Goal: Find specific page/section: Find specific page/section

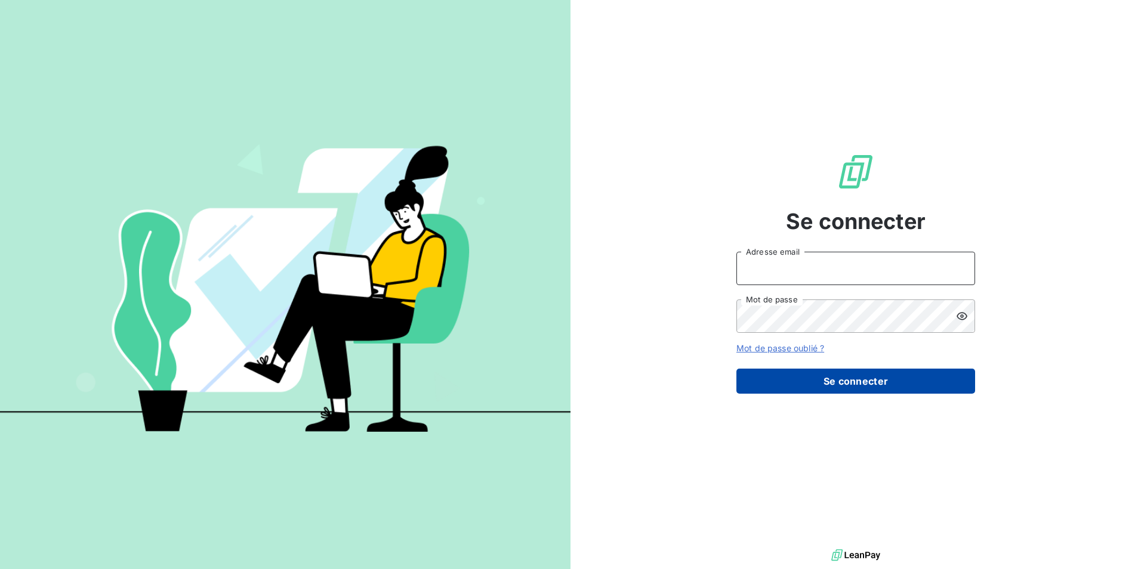
type input "[PERSON_NAME][EMAIL_ADDRESS][DOMAIN_NAME]"
click at [822, 387] on button "Se connecter" at bounding box center [855, 381] width 239 height 25
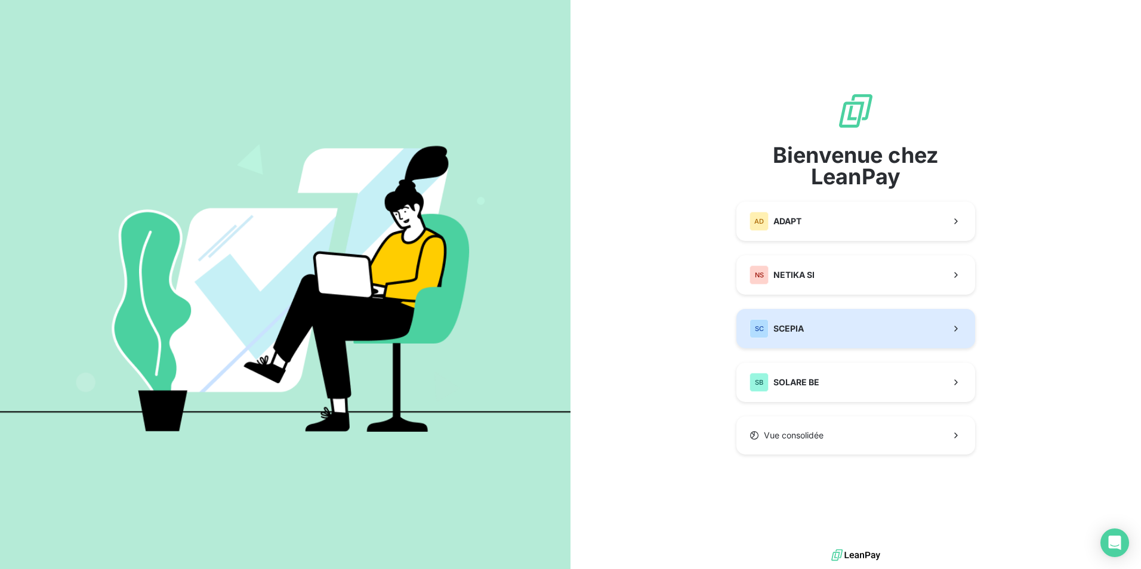
click at [806, 313] on button "SC SCEPIA" at bounding box center [855, 328] width 239 height 39
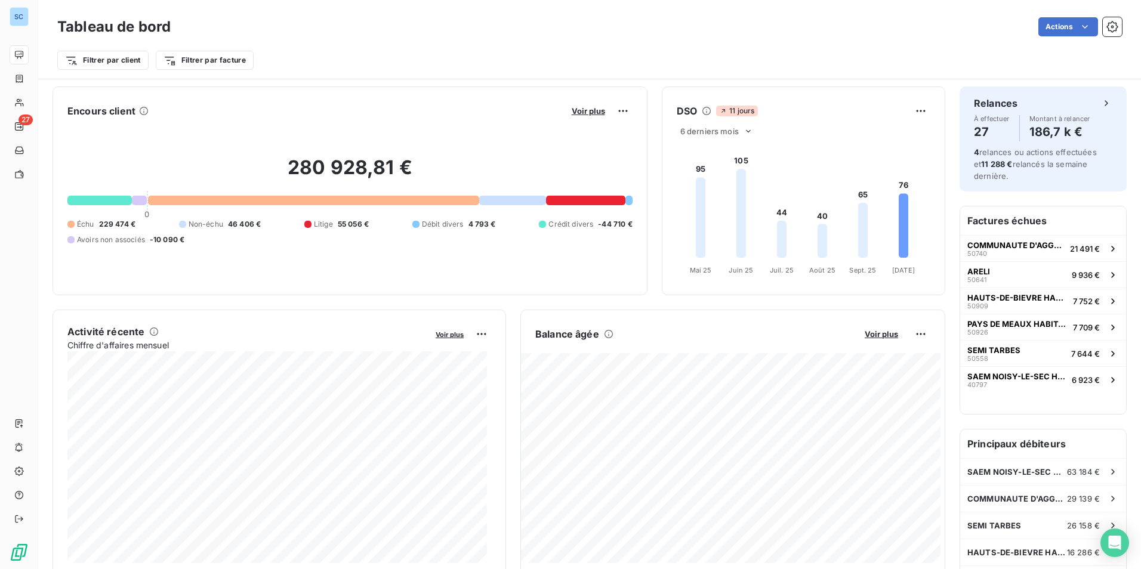
scroll to position [54, 0]
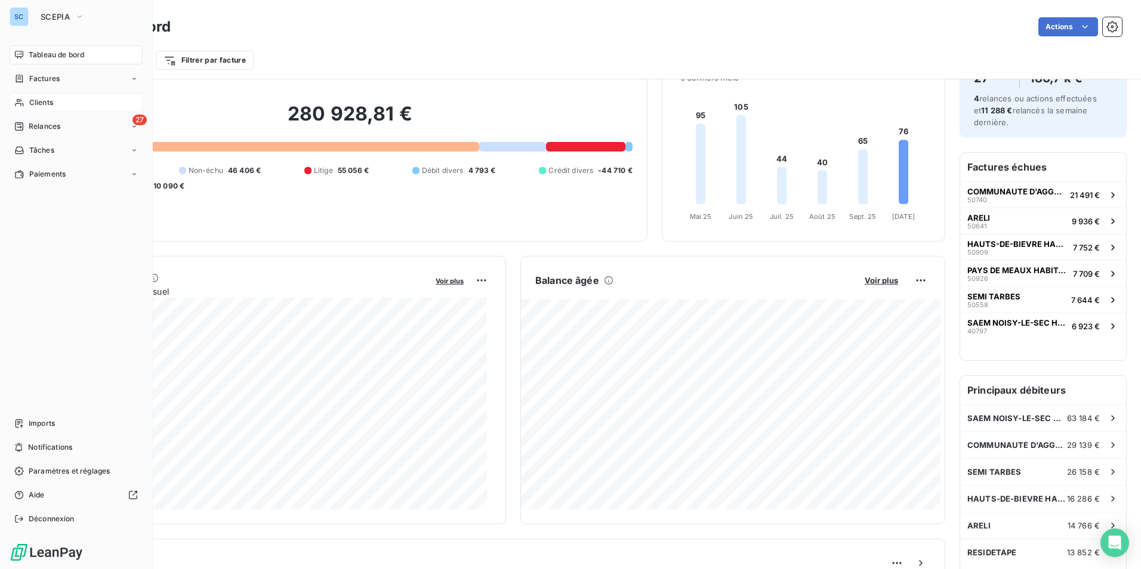
click at [27, 110] on div "Clients" at bounding box center [76, 102] width 133 height 19
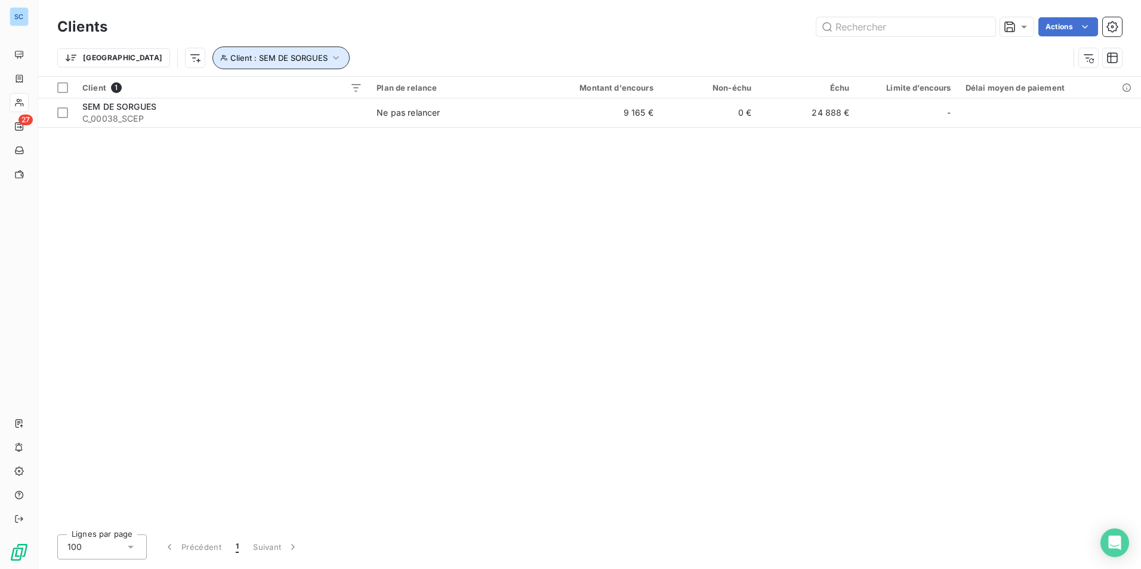
click at [330, 62] on icon "button" at bounding box center [336, 58] width 12 height 12
click at [426, 93] on icon "button" at bounding box center [426, 89] width 12 height 12
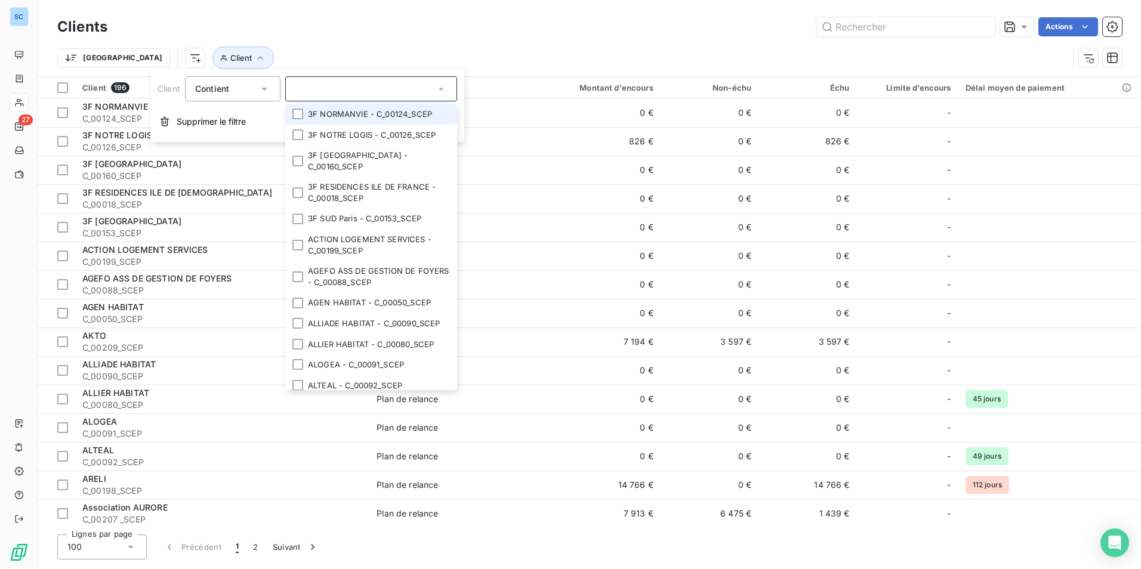
click at [356, 90] on input "text" at bounding box center [365, 89] width 140 height 11
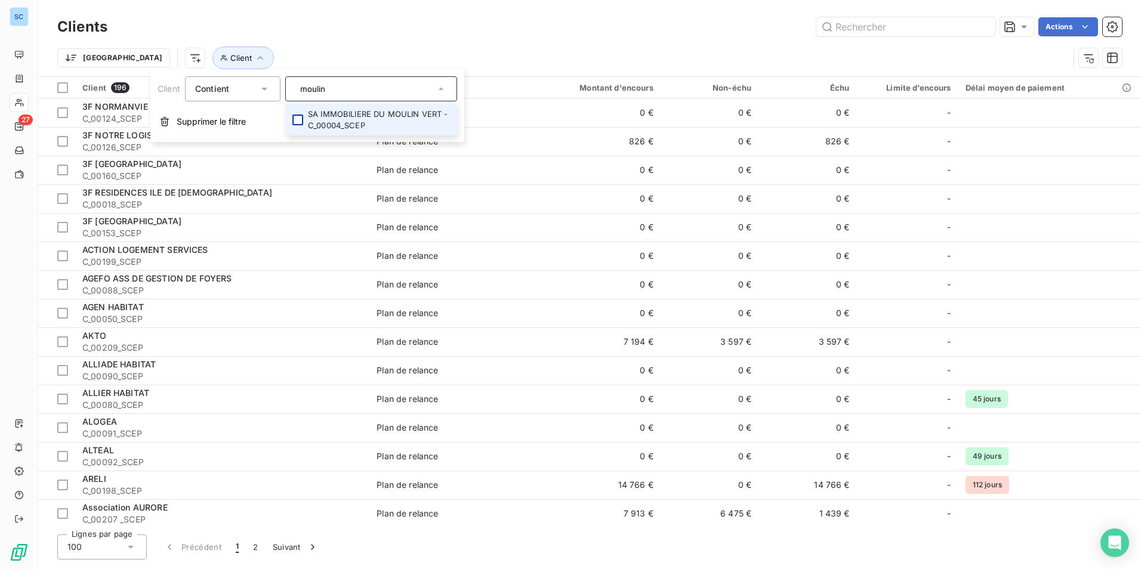
type input "moulin"
click at [298, 122] on div at bounding box center [297, 120] width 11 height 11
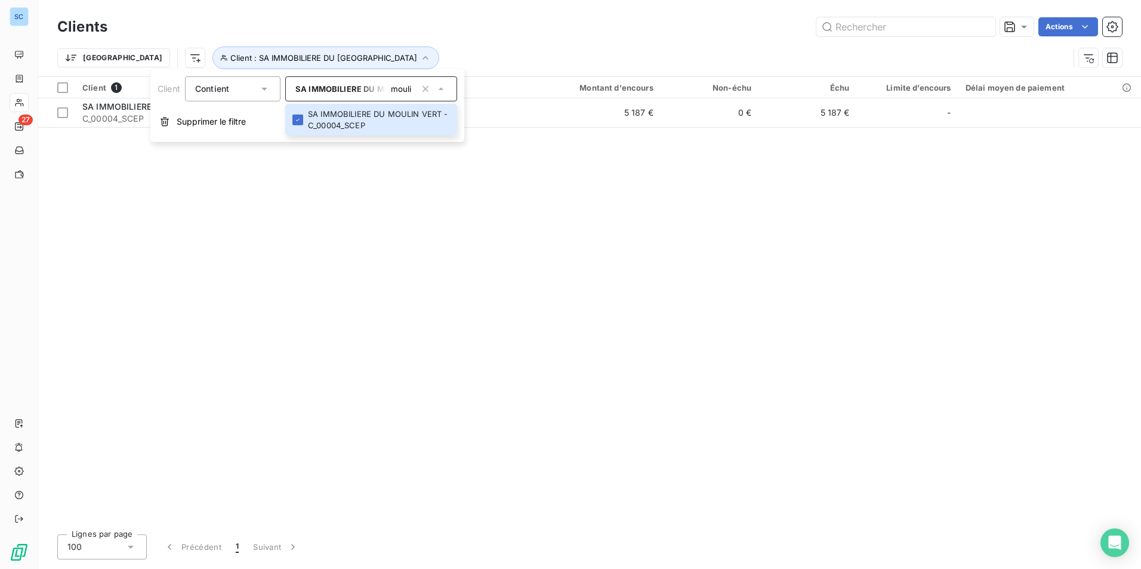
click at [568, 39] on div "Clients Actions" at bounding box center [589, 26] width 1065 height 25
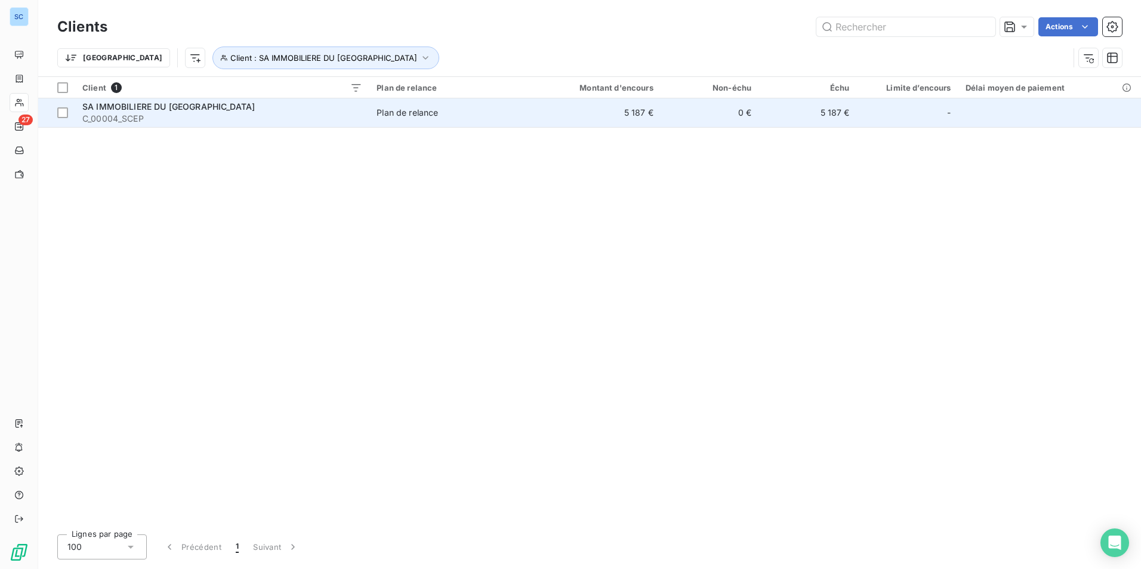
click at [505, 105] on td "Plan de relance" at bounding box center [448, 112] width 159 height 29
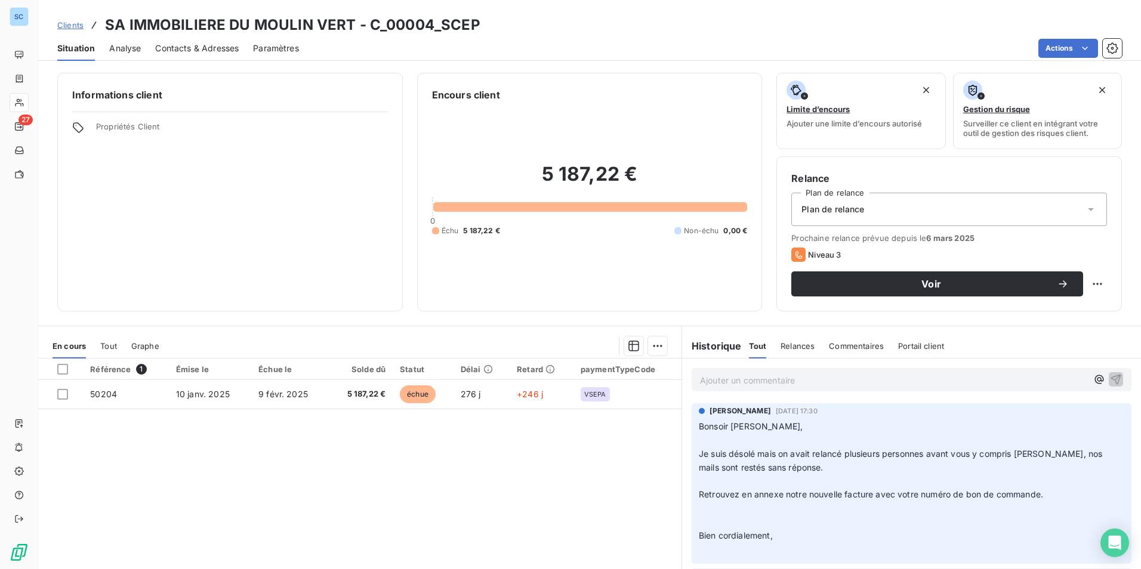
click at [80, 25] on span "Clients" at bounding box center [70, 25] width 26 height 10
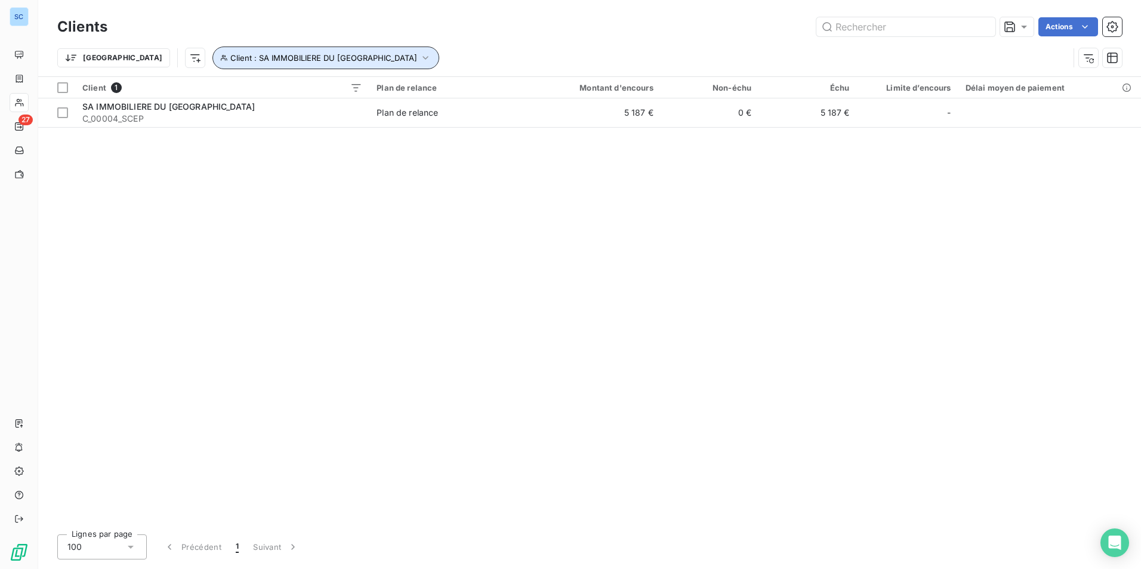
click at [420, 60] on icon "button" at bounding box center [426, 58] width 12 height 12
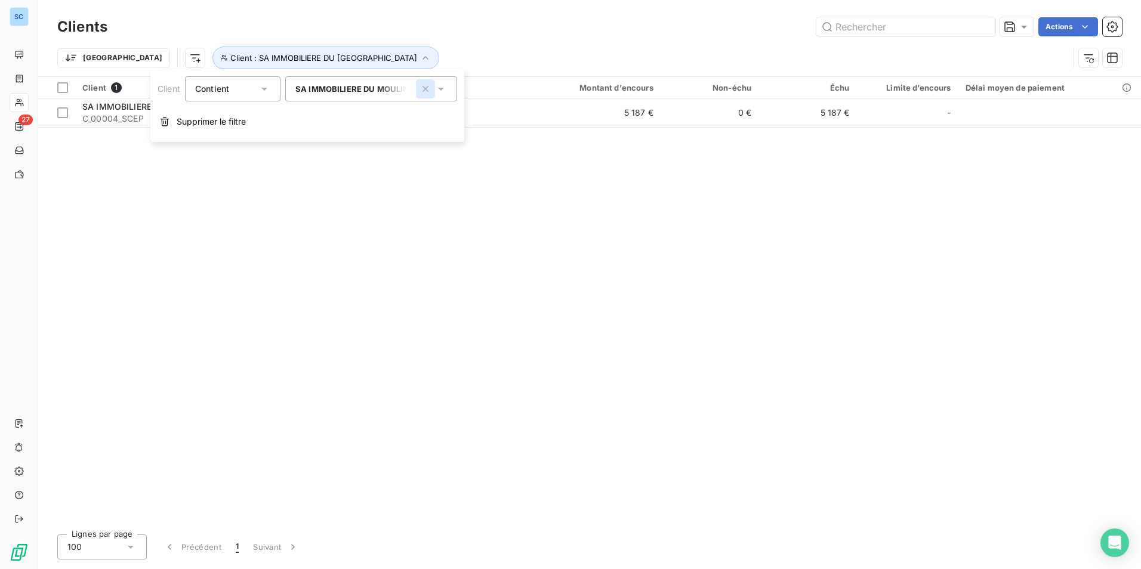
click at [426, 90] on icon "button" at bounding box center [426, 89] width 12 height 12
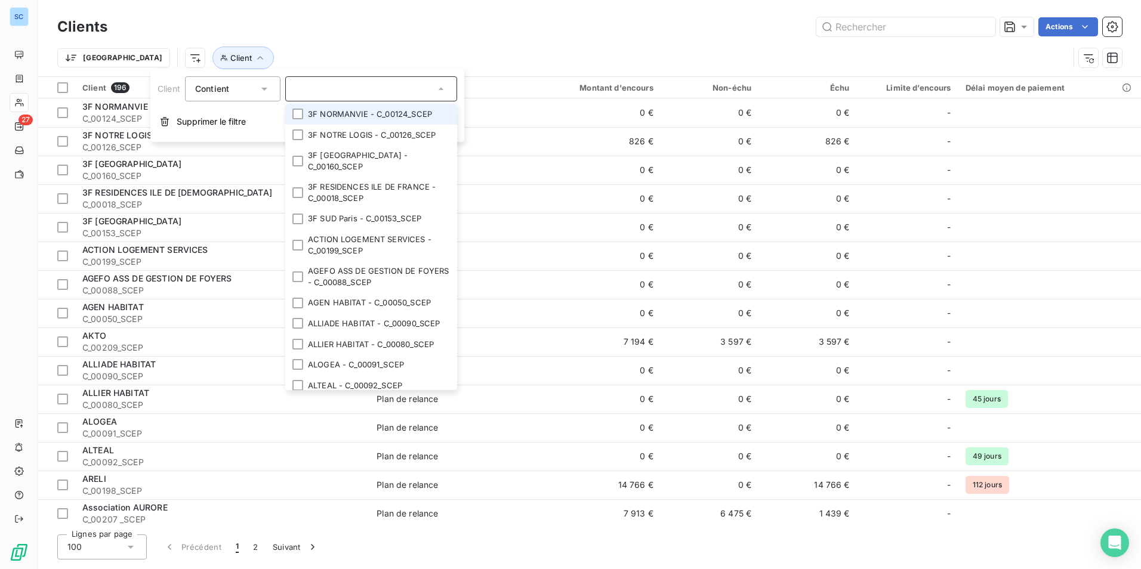
click at [361, 95] on div at bounding box center [371, 88] width 172 height 25
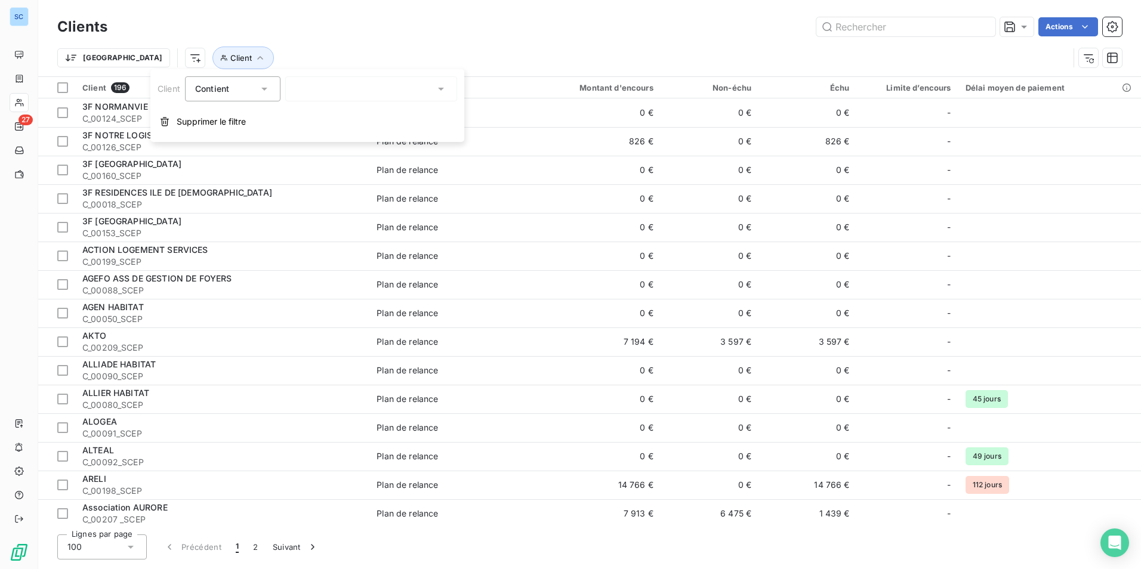
click at [352, 89] on div at bounding box center [371, 88] width 172 height 25
type input "sorgu"
click at [299, 113] on div at bounding box center [297, 114] width 11 height 11
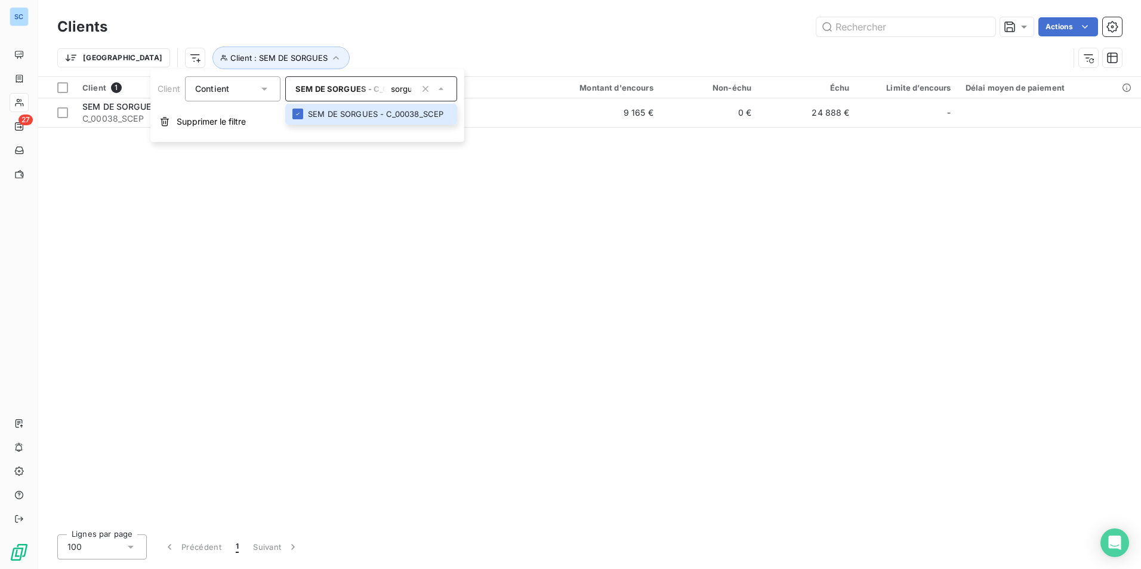
click at [542, 191] on div "Client 1 Plan de relance Montant d'encours Non-échu Échu Limite d’encours Délai…" at bounding box center [589, 301] width 1103 height 448
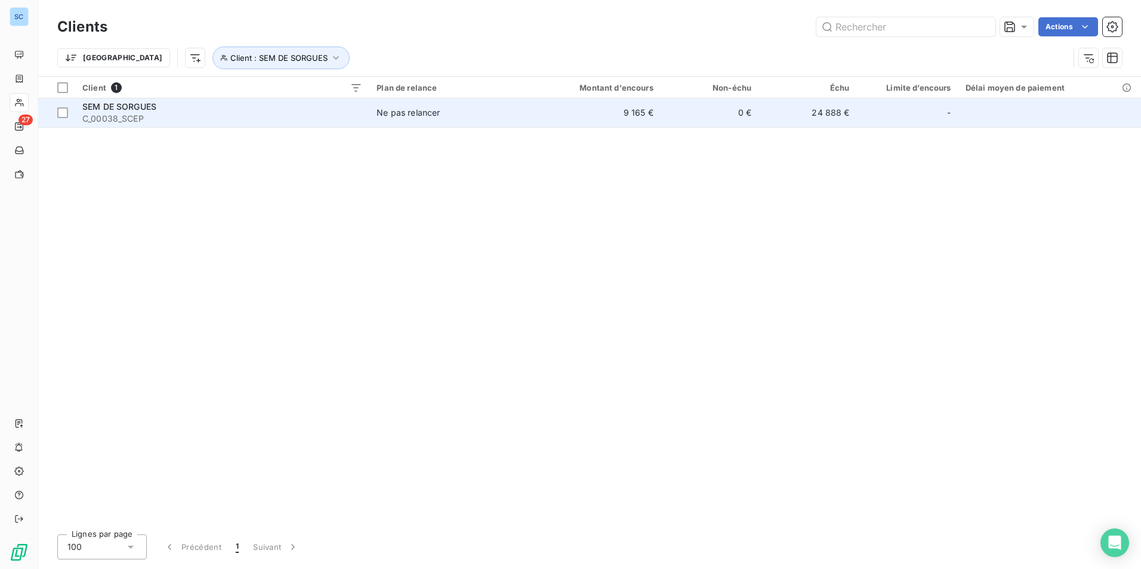
click at [475, 113] on span "Ne pas relancer" at bounding box center [449, 113] width 145 height 12
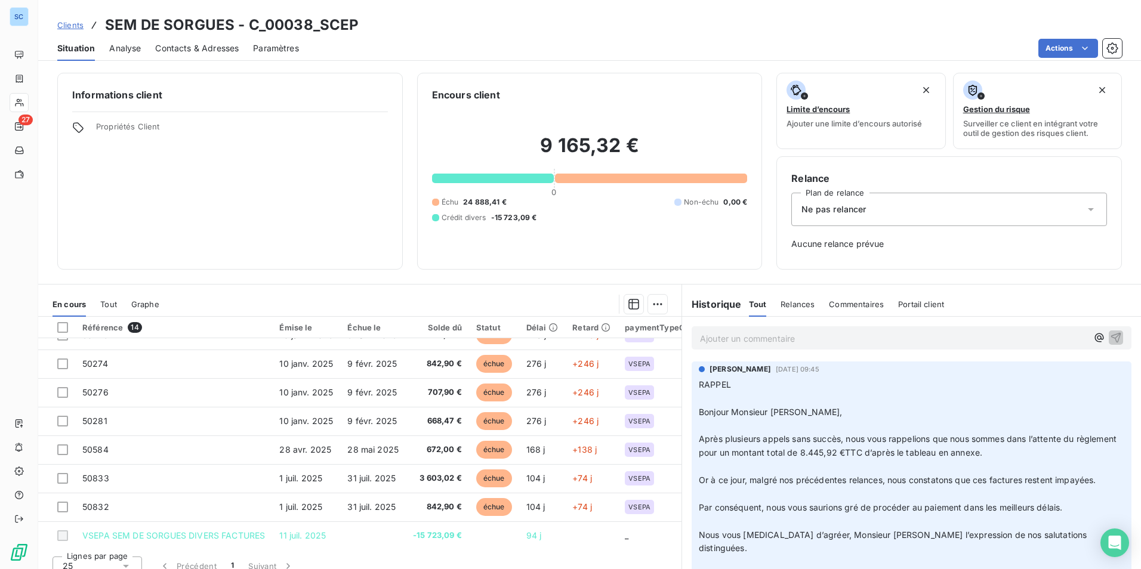
scroll to position [198, 0]
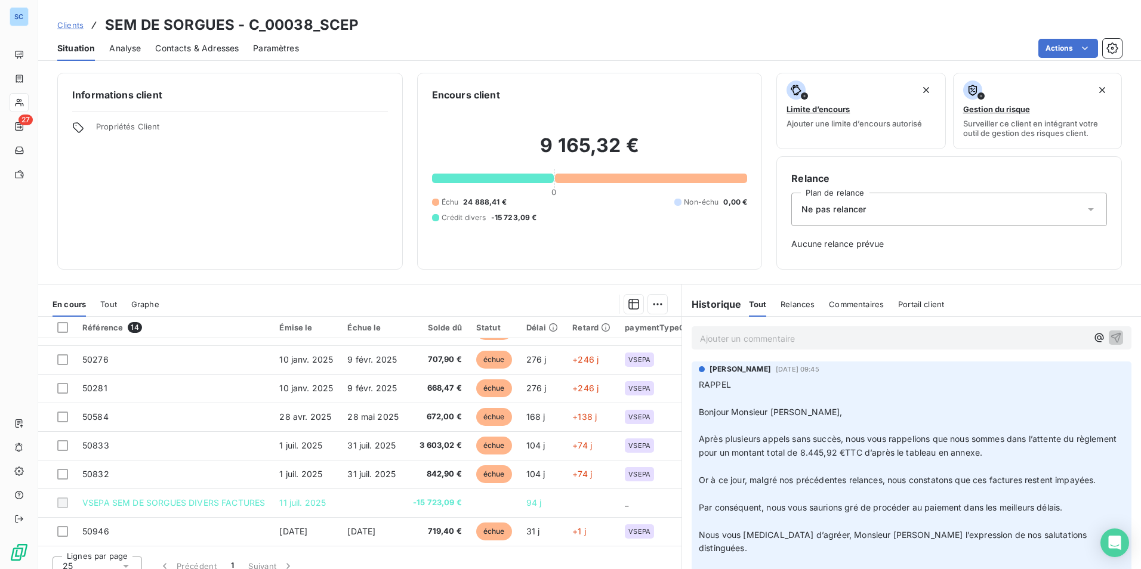
click at [76, 22] on span "Clients" at bounding box center [70, 25] width 26 height 10
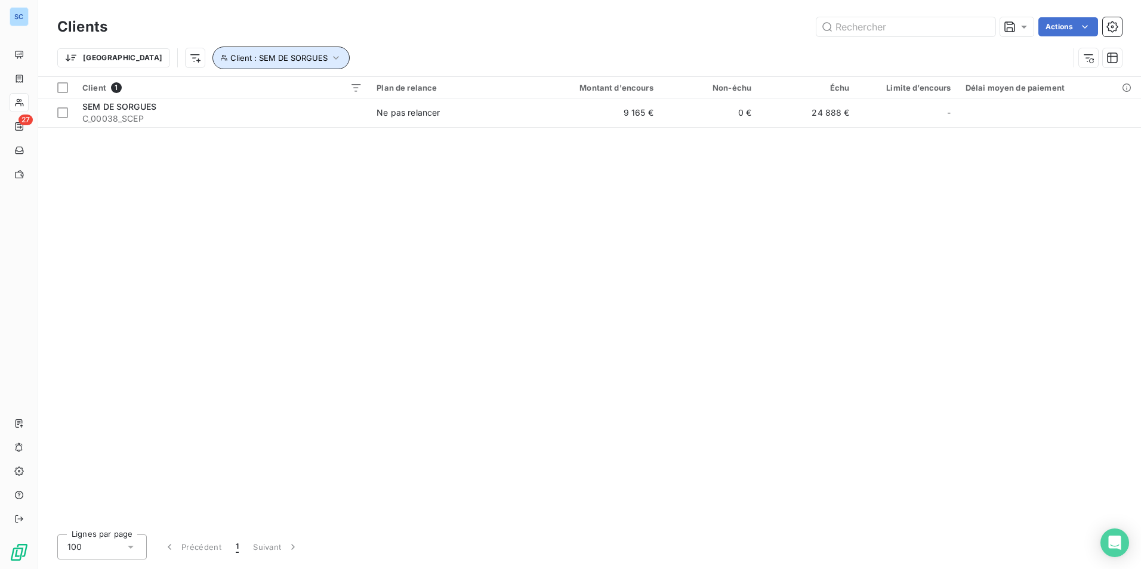
click at [249, 57] on span "Client : SEM DE SORGUES" at bounding box center [278, 58] width 97 height 10
click at [421, 90] on icon "button" at bounding box center [426, 89] width 12 height 12
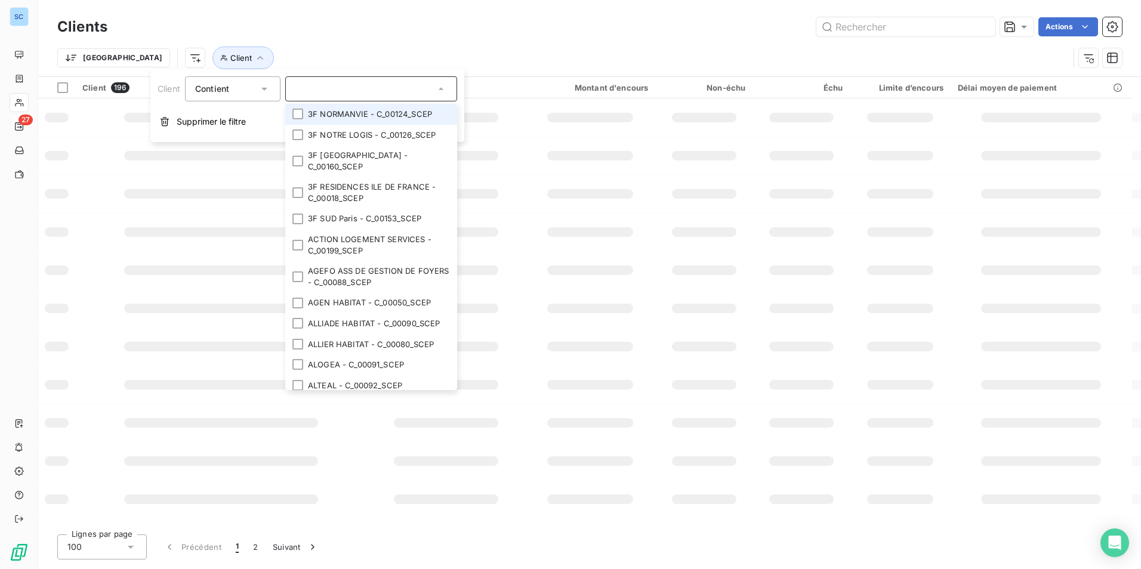
click at [384, 88] on input "text" at bounding box center [365, 89] width 140 height 11
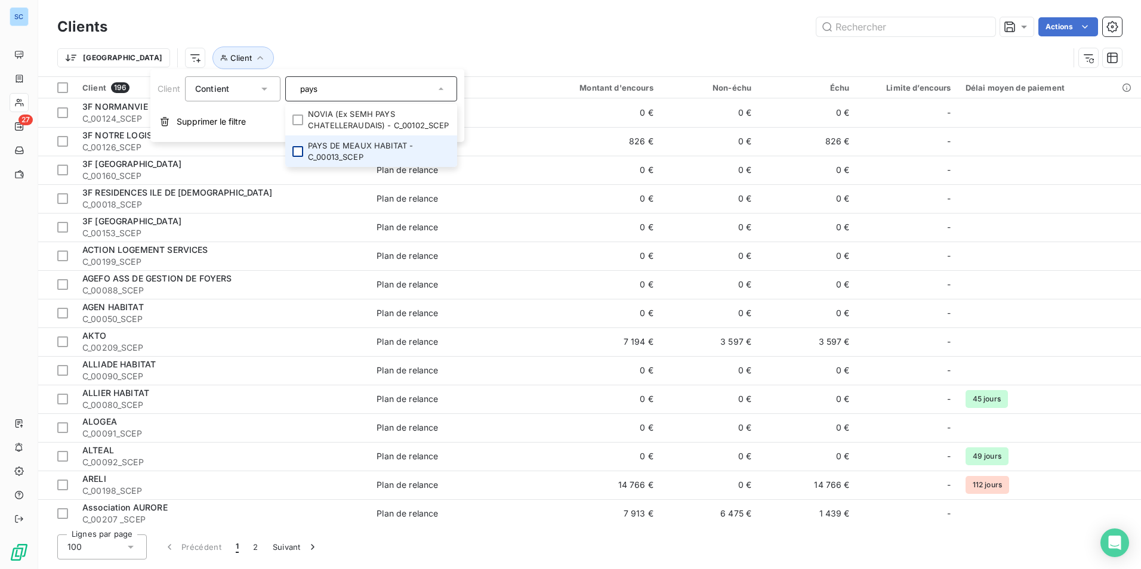
type input "pays"
click at [303, 150] on div at bounding box center [297, 151] width 11 height 11
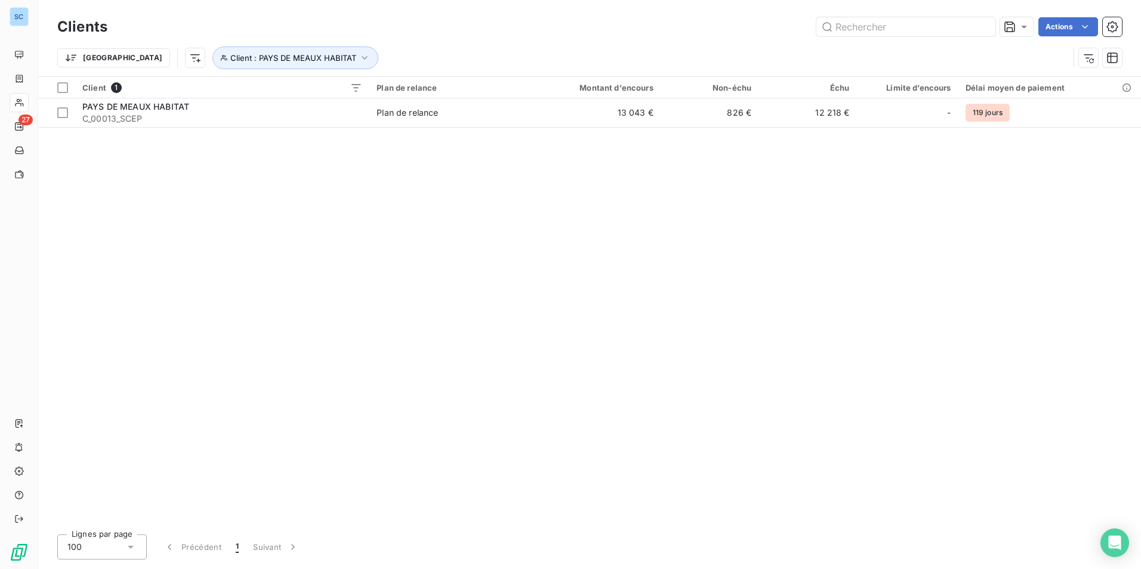
click at [576, 236] on div "Client 1 Plan de relance Montant d'encours Non-échu Échu Limite d’encours Délai…" at bounding box center [589, 301] width 1103 height 448
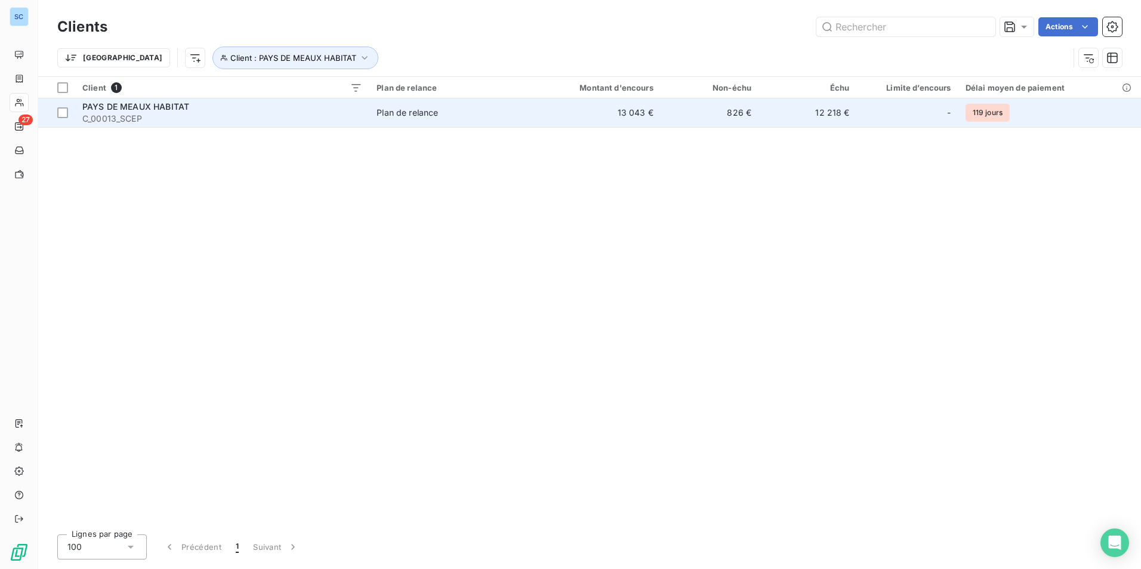
click at [453, 109] on span "Plan de relance" at bounding box center [449, 113] width 145 height 12
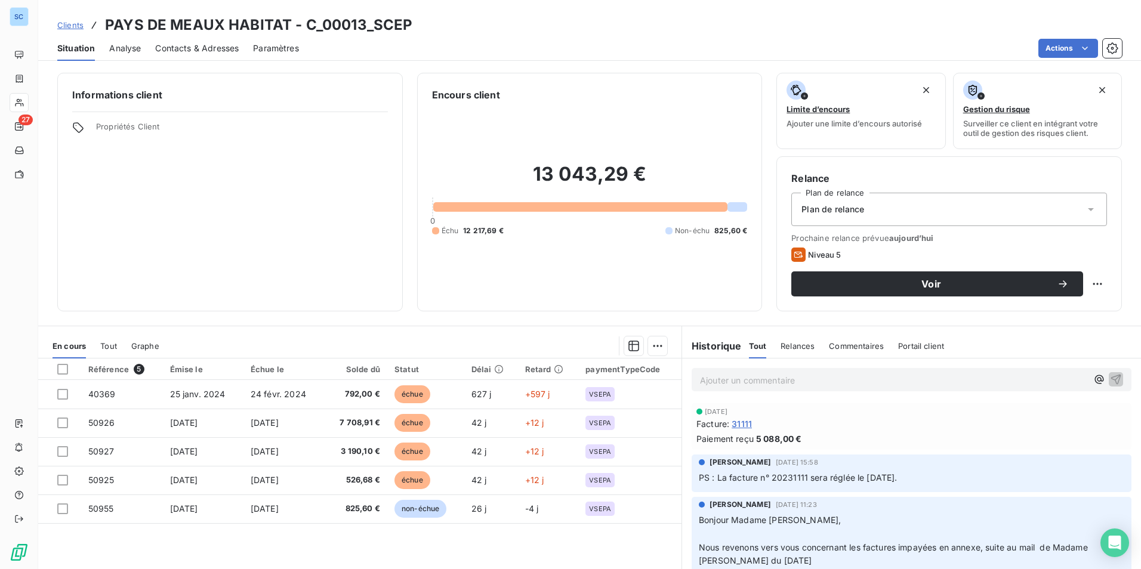
click at [73, 21] on span "Clients" at bounding box center [70, 25] width 26 height 10
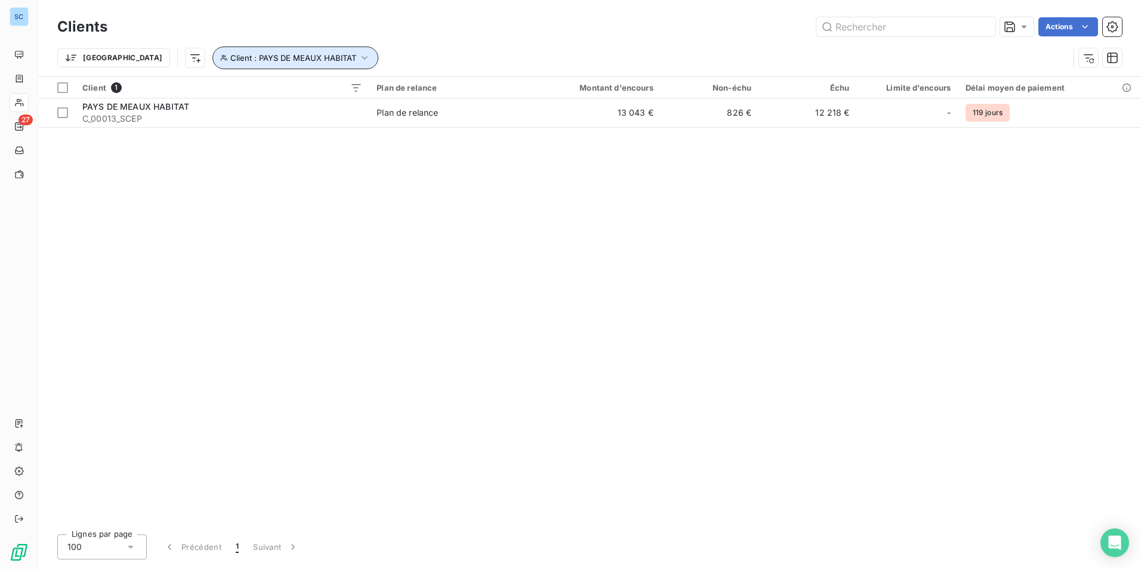
click at [266, 67] on button "Client : PAYS DE MEAUX HABITAT" at bounding box center [295, 58] width 166 height 23
click at [423, 88] on icon "button" at bounding box center [426, 89] width 12 height 12
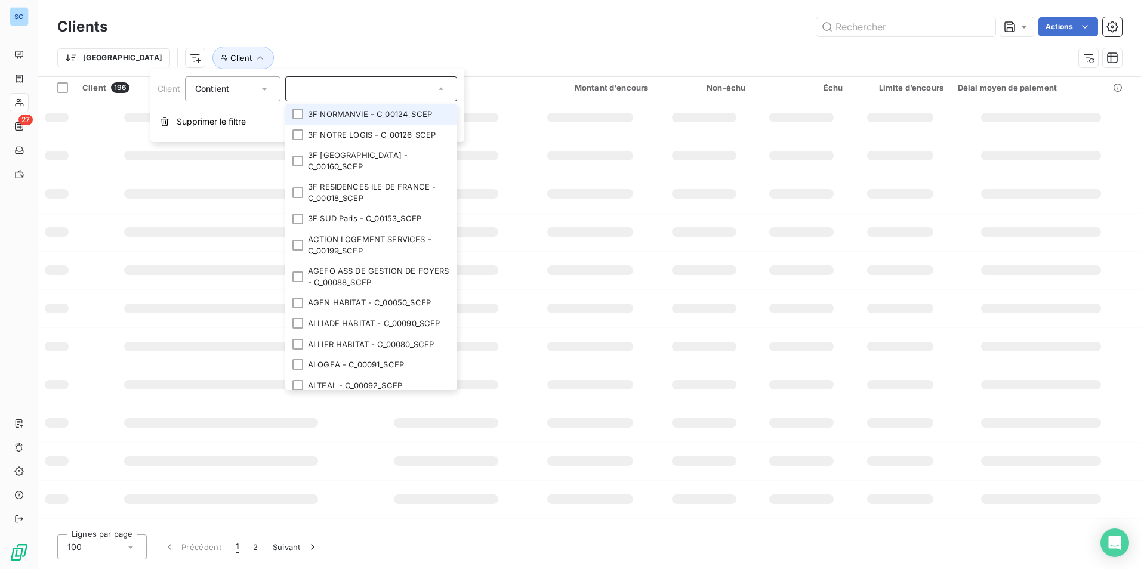
click at [388, 90] on input "text" at bounding box center [365, 89] width 140 height 11
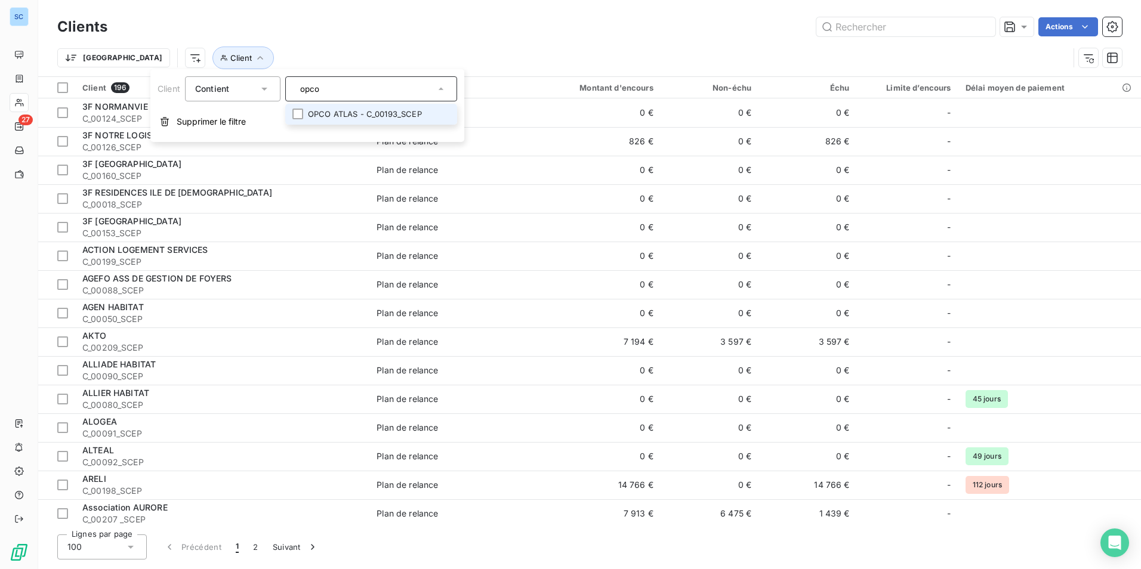
type input "opco"
click at [314, 115] on li "OPCO ATLAS - C_00193_SCEP" at bounding box center [371, 114] width 172 height 21
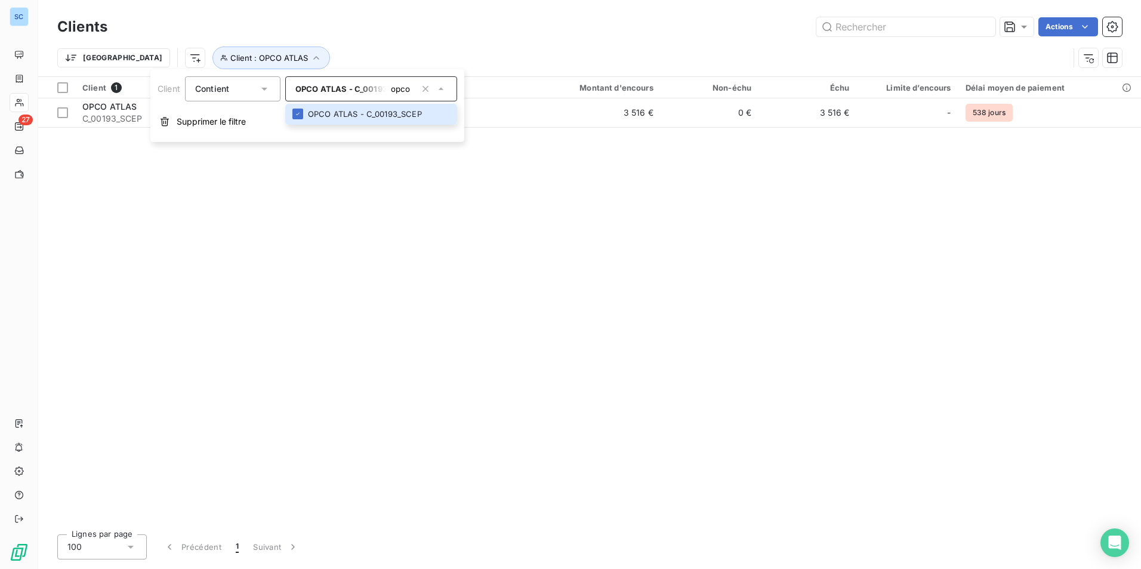
click at [326, 211] on div "Client 1 Plan de relance Montant d'encours Non-échu Échu Limite d’encours Délai…" at bounding box center [589, 301] width 1103 height 448
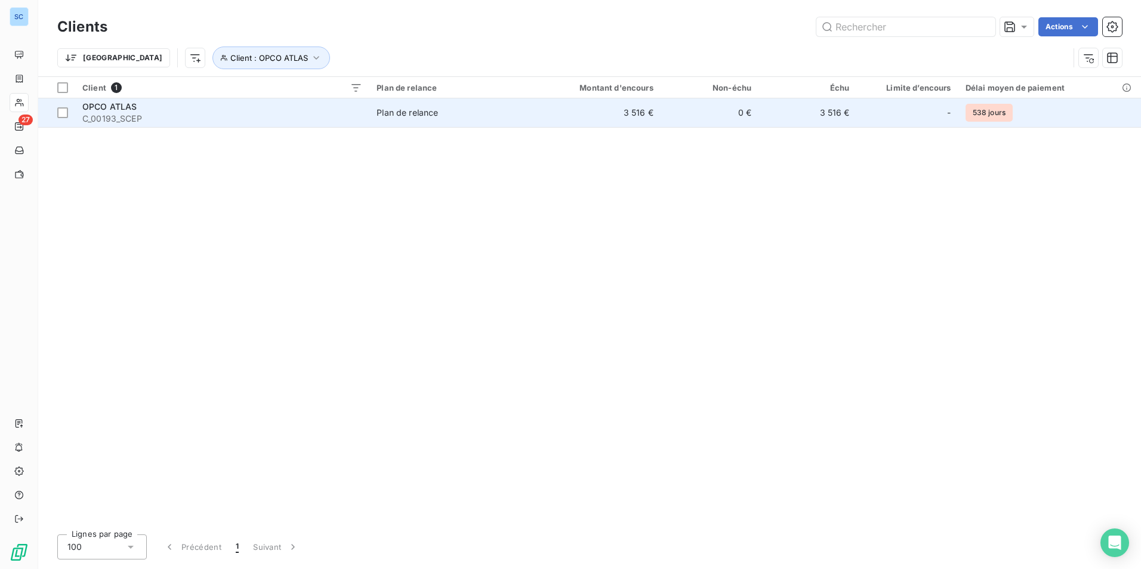
click at [360, 111] on div "OPCO ATLAS" at bounding box center [222, 107] width 280 height 12
